Goal: Task Accomplishment & Management: Complete application form

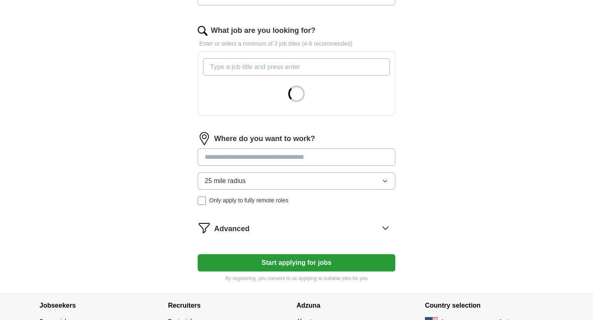
scroll to position [283, 0]
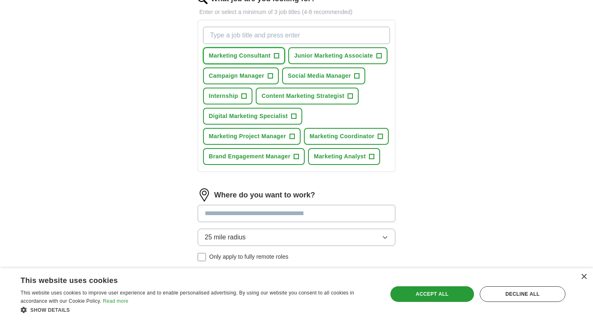
click at [278, 55] on span "+" at bounding box center [276, 56] width 5 height 7
click at [269, 76] on span "+" at bounding box center [270, 76] width 5 height 7
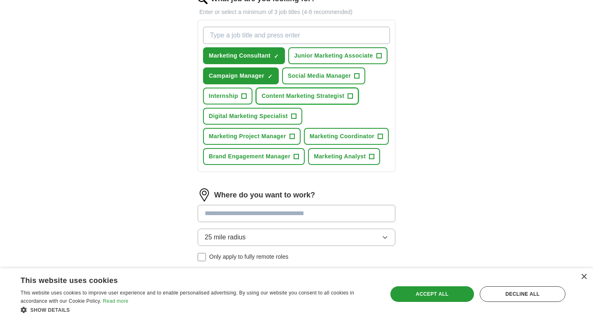
click at [346, 96] on button "Content Marketing Strategist +" at bounding box center [307, 96] width 103 height 17
click at [378, 140] on span "+" at bounding box center [380, 136] width 5 height 7
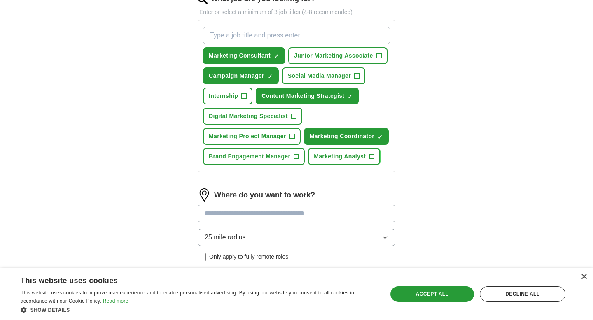
click at [374, 160] on span "+" at bounding box center [371, 157] width 5 height 7
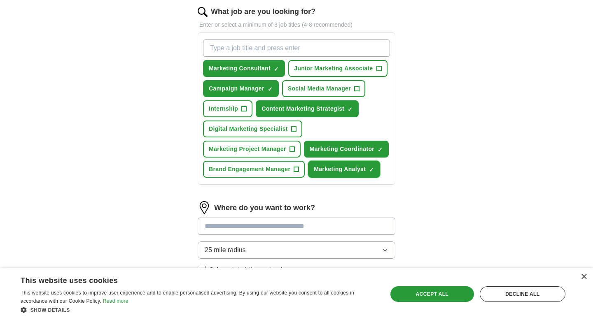
scroll to position [270, 0]
click at [292, 130] on span "+" at bounding box center [293, 129] width 5 height 7
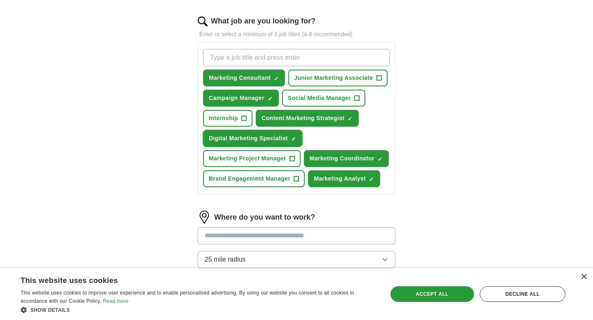
scroll to position [259, 0]
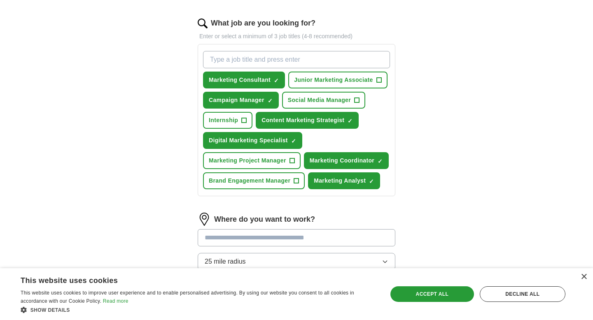
click at [293, 57] on input "What job are you looking for?" at bounding box center [296, 59] width 187 height 17
type input "e"
click at [376, 78] on button "Junior Marketing Associate +" at bounding box center [337, 80] width 99 height 17
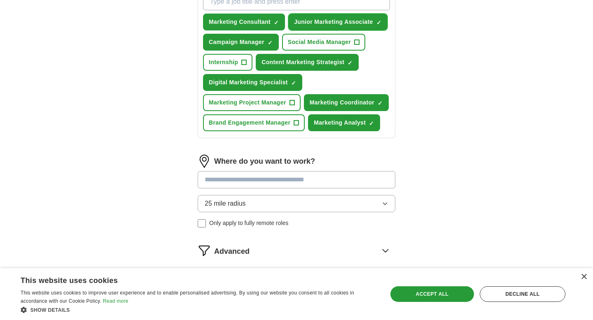
scroll to position [318, 0]
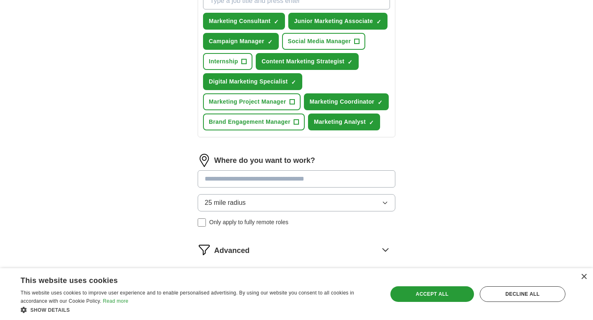
click at [272, 188] on input at bounding box center [297, 179] width 198 height 17
type input "***"
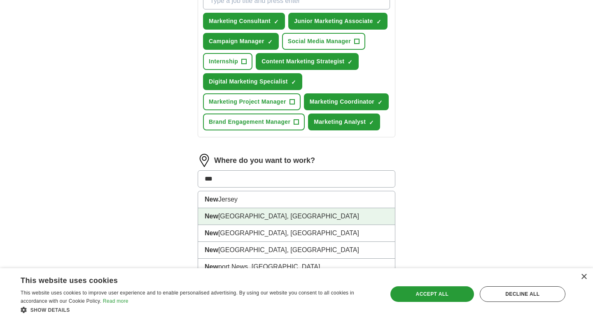
click at [237, 225] on li "[GEOGRAPHIC_DATA], [GEOGRAPHIC_DATA]" at bounding box center [296, 216] width 197 height 17
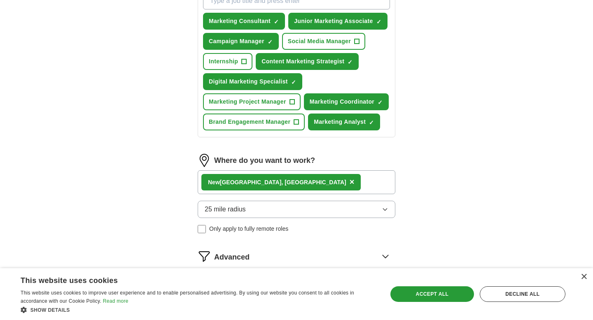
click at [293, 194] on div "[GEOGRAPHIC_DATA], [GEOGRAPHIC_DATA] ×" at bounding box center [297, 183] width 198 height 24
click at [288, 194] on div "[GEOGRAPHIC_DATA], [GEOGRAPHIC_DATA] ×" at bounding box center [297, 183] width 198 height 24
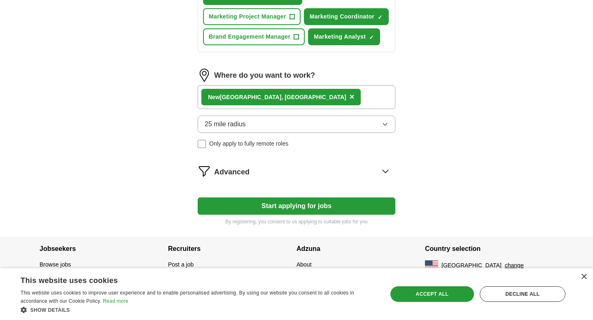
click at [276, 215] on button "Start applying for jobs" at bounding box center [297, 206] width 198 height 17
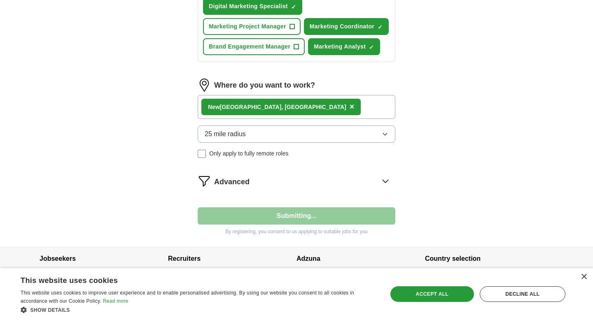
select select "**"
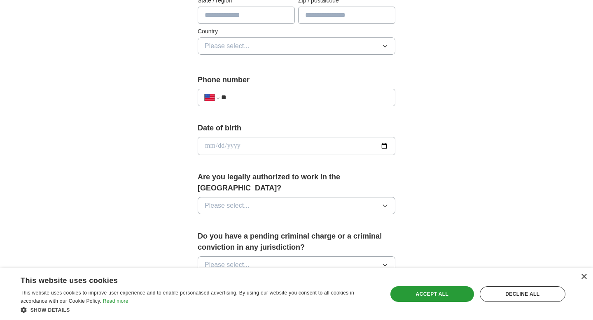
scroll to position [0, 0]
